Goal: Information Seeking & Learning: Learn about a topic

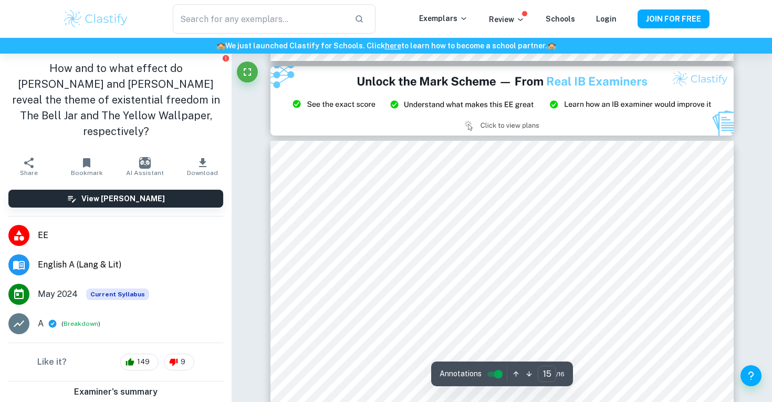
scroll to position [8687, 0]
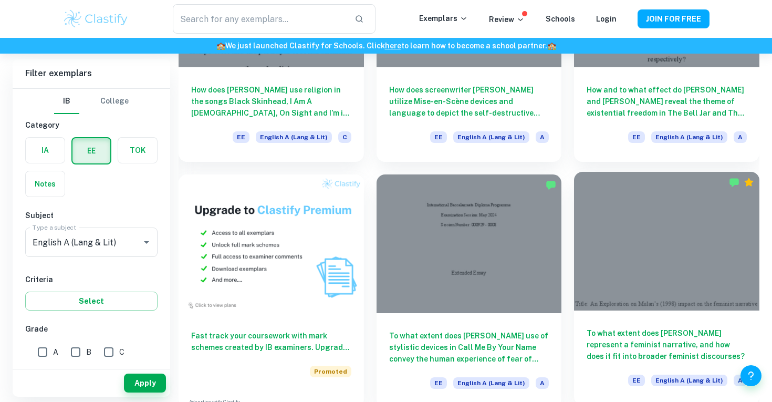
scroll to position [467, 0]
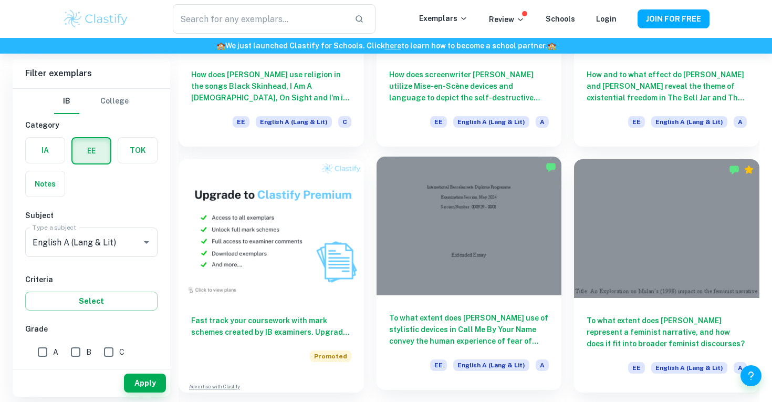
click at [491, 250] on div at bounding box center [469, 226] width 185 height 139
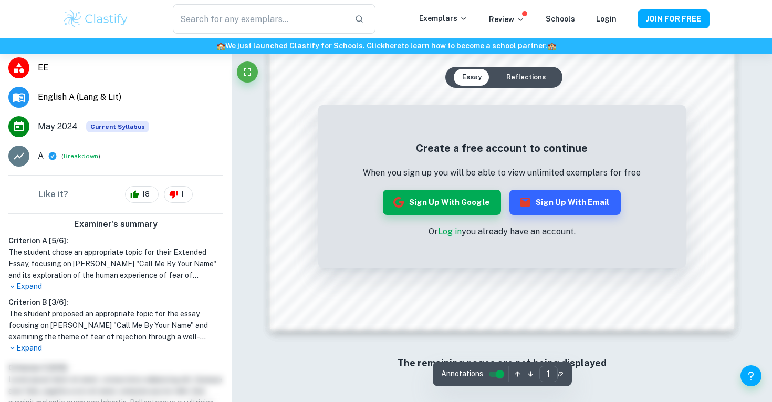
scroll to position [171, 0]
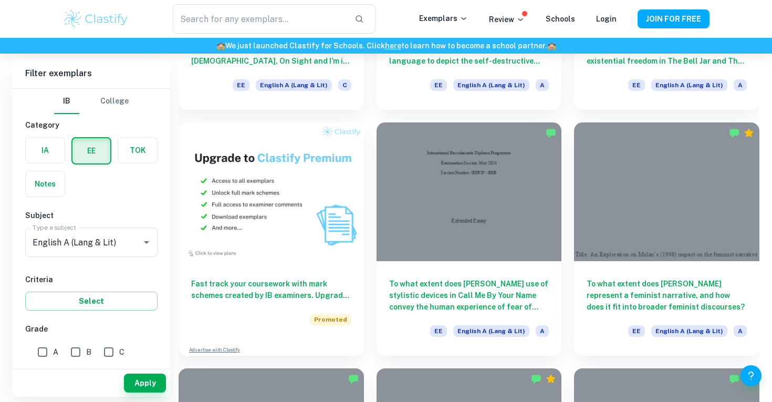
scroll to position [504, 0]
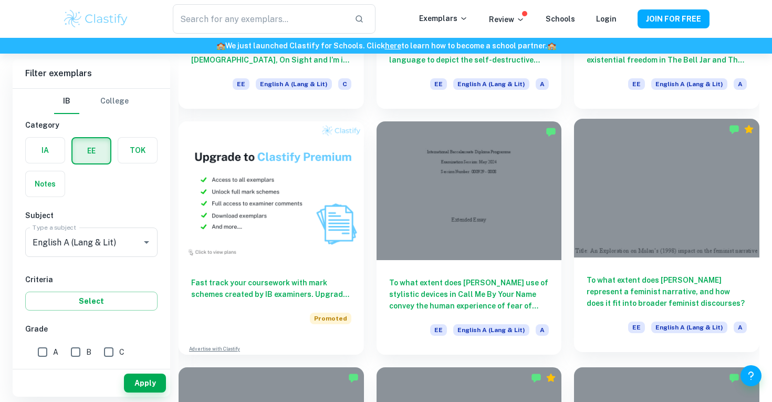
click at [627, 173] on div at bounding box center [666, 188] width 185 height 139
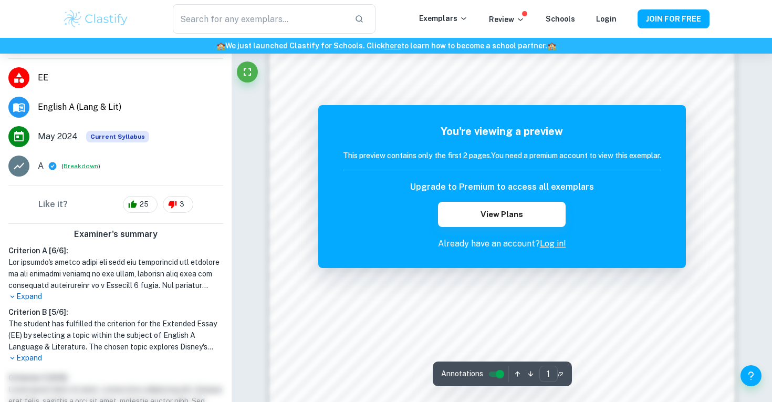
scroll to position [144, 0]
click at [27, 352] on p "Expand" at bounding box center [115, 357] width 215 height 11
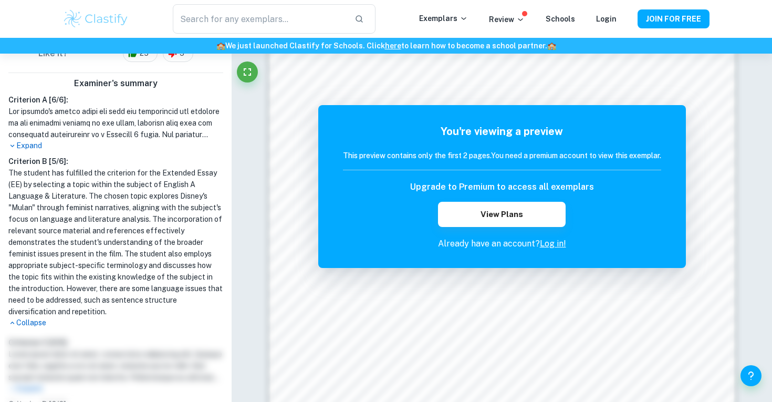
scroll to position [295, 0]
click at [24, 317] on p "Collapse" at bounding box center [115, 322] width 215 height 11
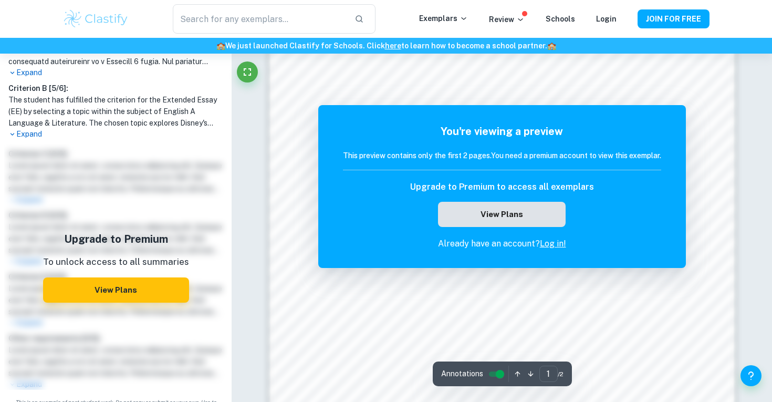
scroll to position [970, 0]
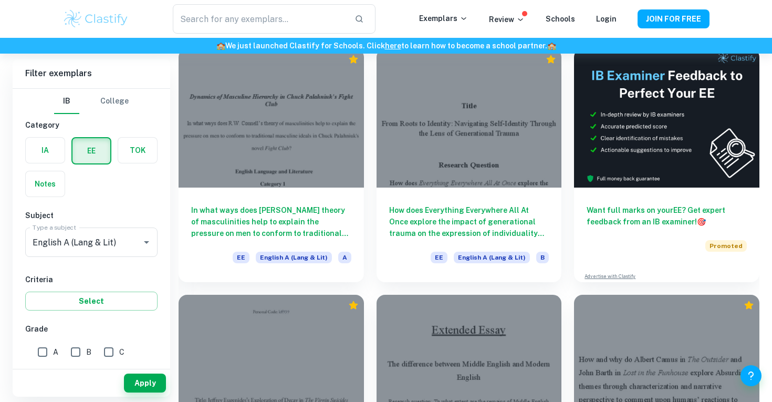
scroll to position [4024, 0]
